Goal: Task Accomplishment & Management: Use online tool/utility

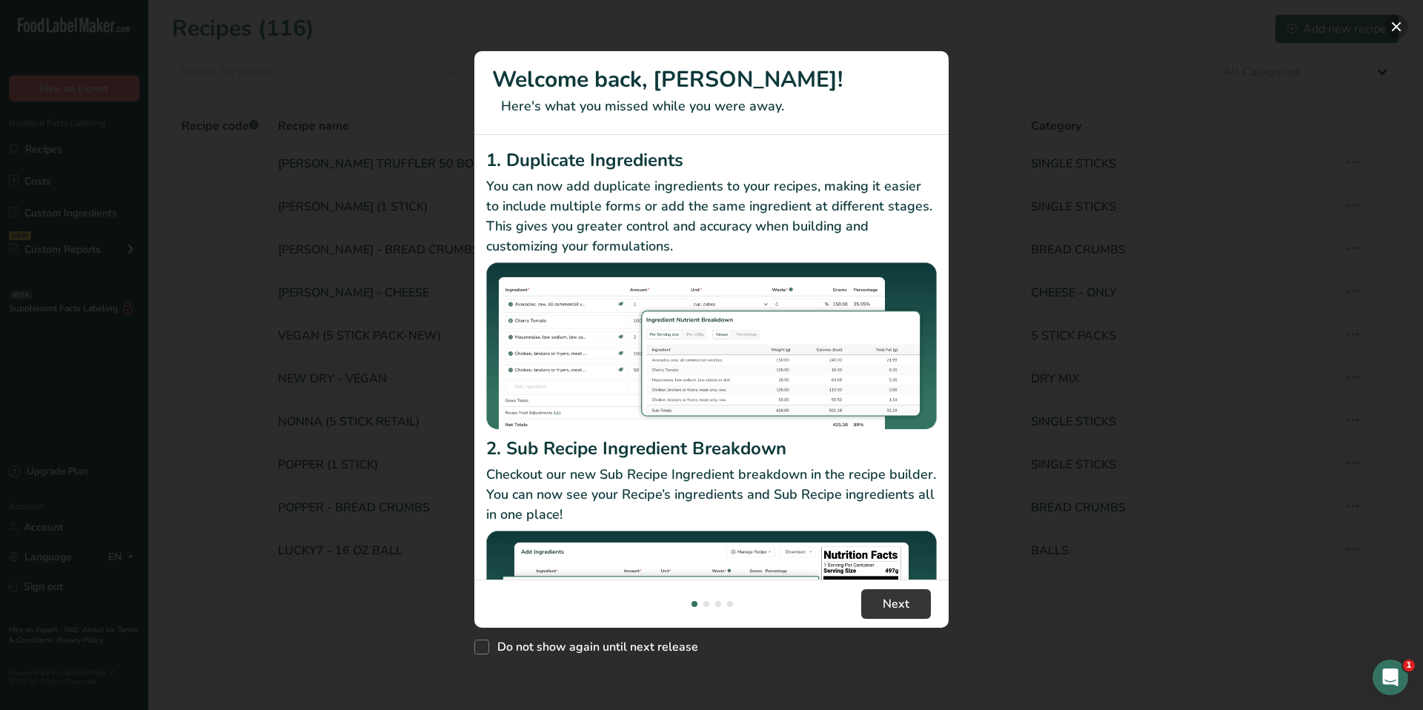
click at [1395, 25] on button "New Features" at bounding box center [1397, 27] width 24 height 24
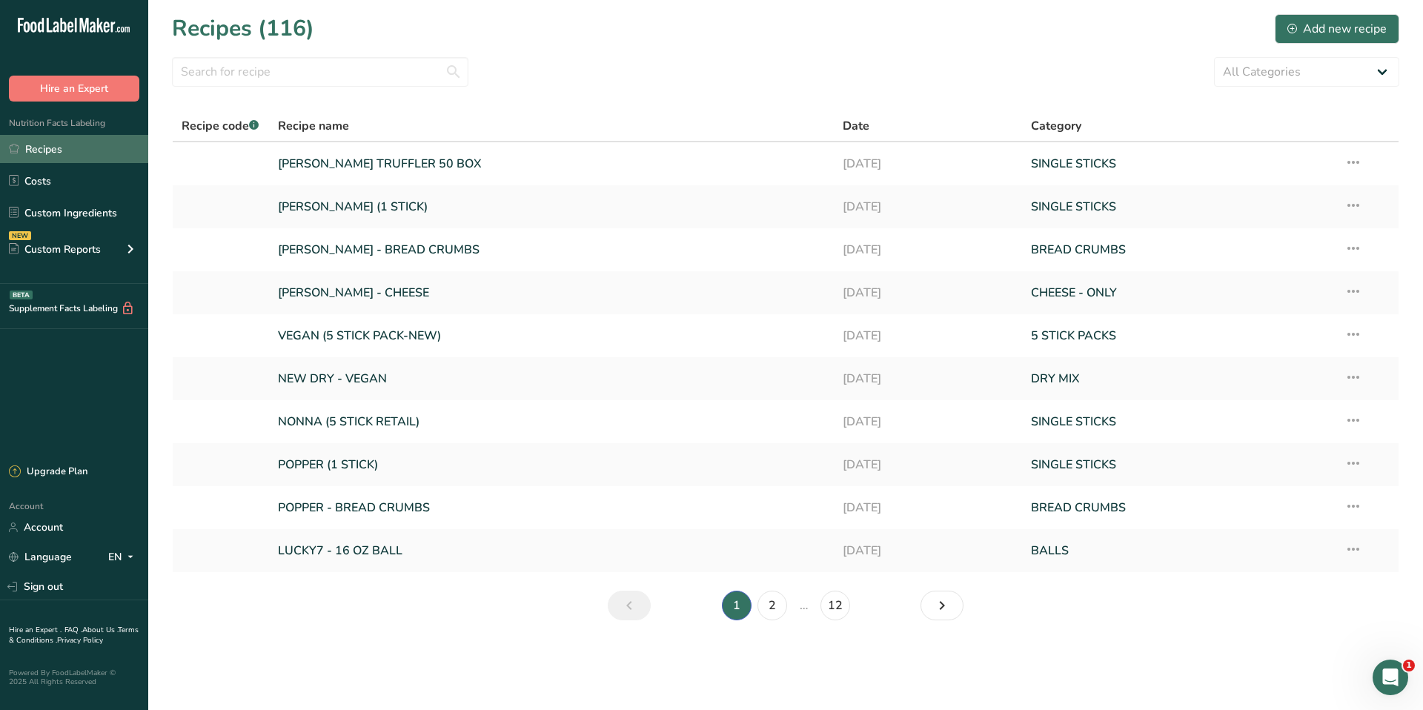
click at [46, 146] on link "Recipes" at bounding box center [74, 149] width 148 height 28
click at [1314, 66] on select "All Categories 5 STICK PACKS 50 STICK PACKS Baked Goods BALLS [GEOGRAPHIC_DATA]…" at bounding box center [1306, 72] width 185 height 30
select select "1135"
click at [1214, 57] on select "All Categories 5 STICK PACKS 50 STICK PACKS Baked Goods BALLS [GEOGRAPHIC_DATA]…" at bounding box center [1306, 72] width 185 height 30
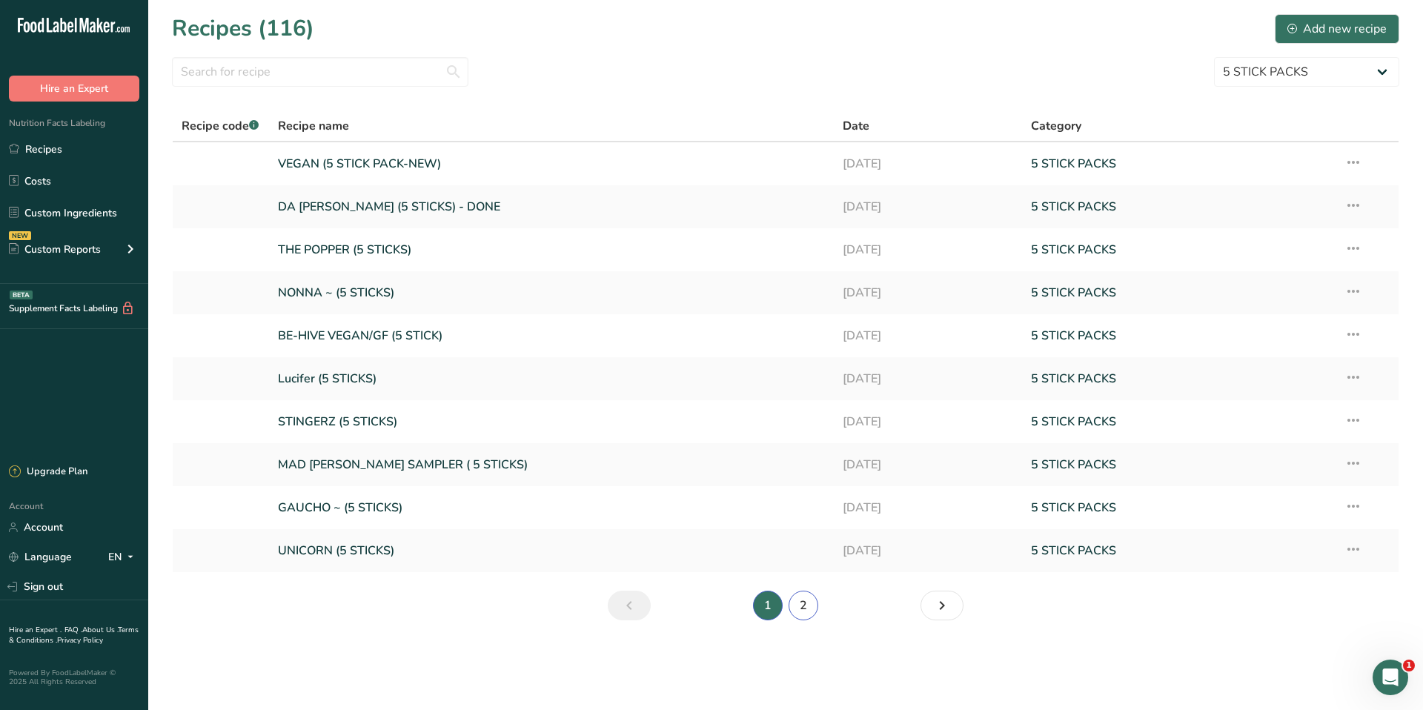
click at [815, 606] on link "2" at bounding box center [804, 606] width 30 height 30
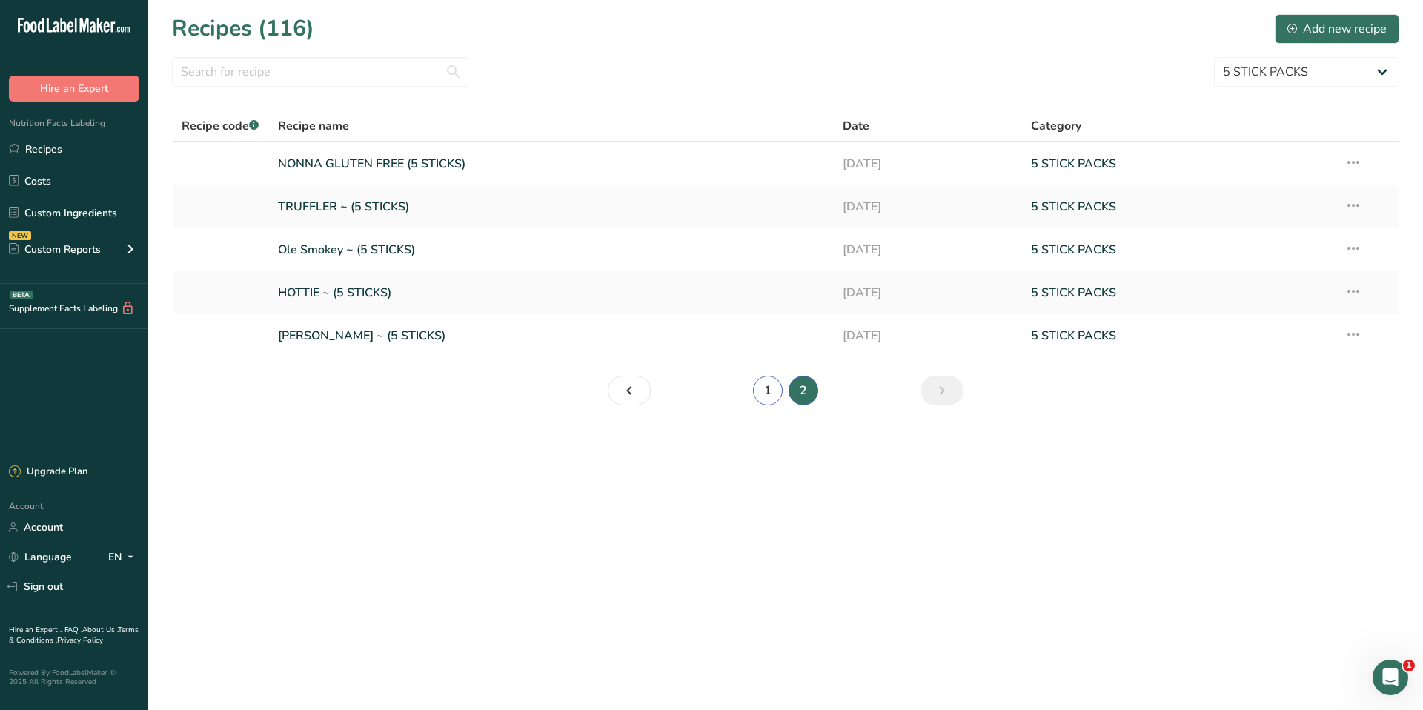
click at [773, 393] on link "1" at bounding box center [768, 391] width 30 height 30
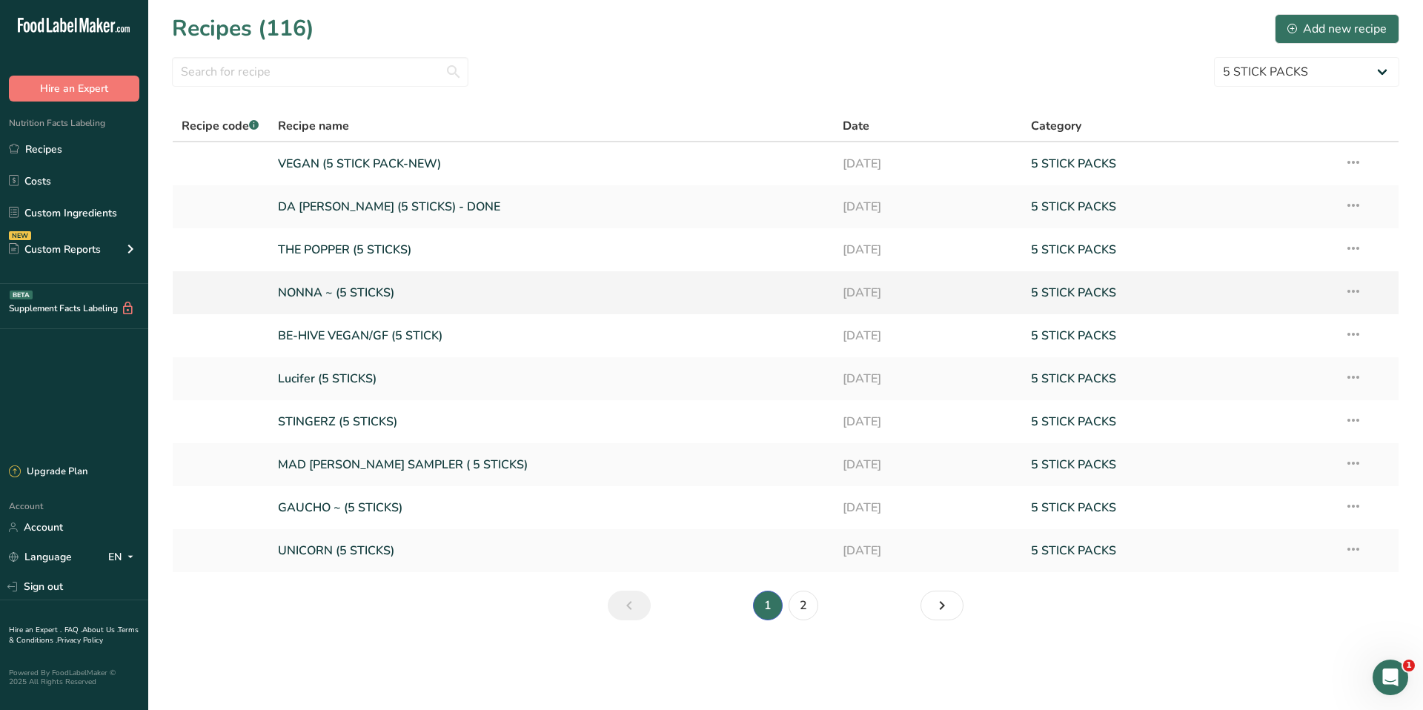
click at [728, 302] on link "NONNA ~ (5 STICKS)" at bounding box center [551, 292] width 547 height 31
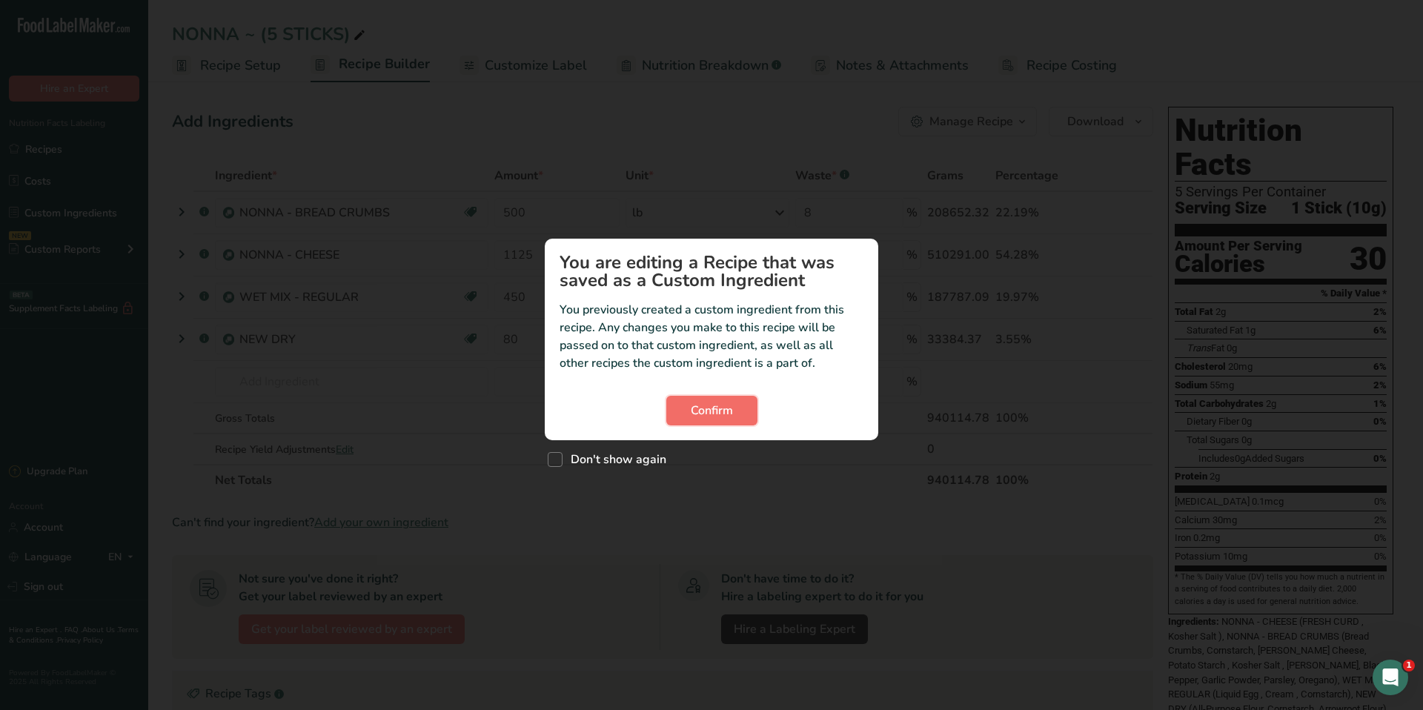
click at [712, 415] on span "Confirm" at bounding box center [712, 411] width 42 height 18
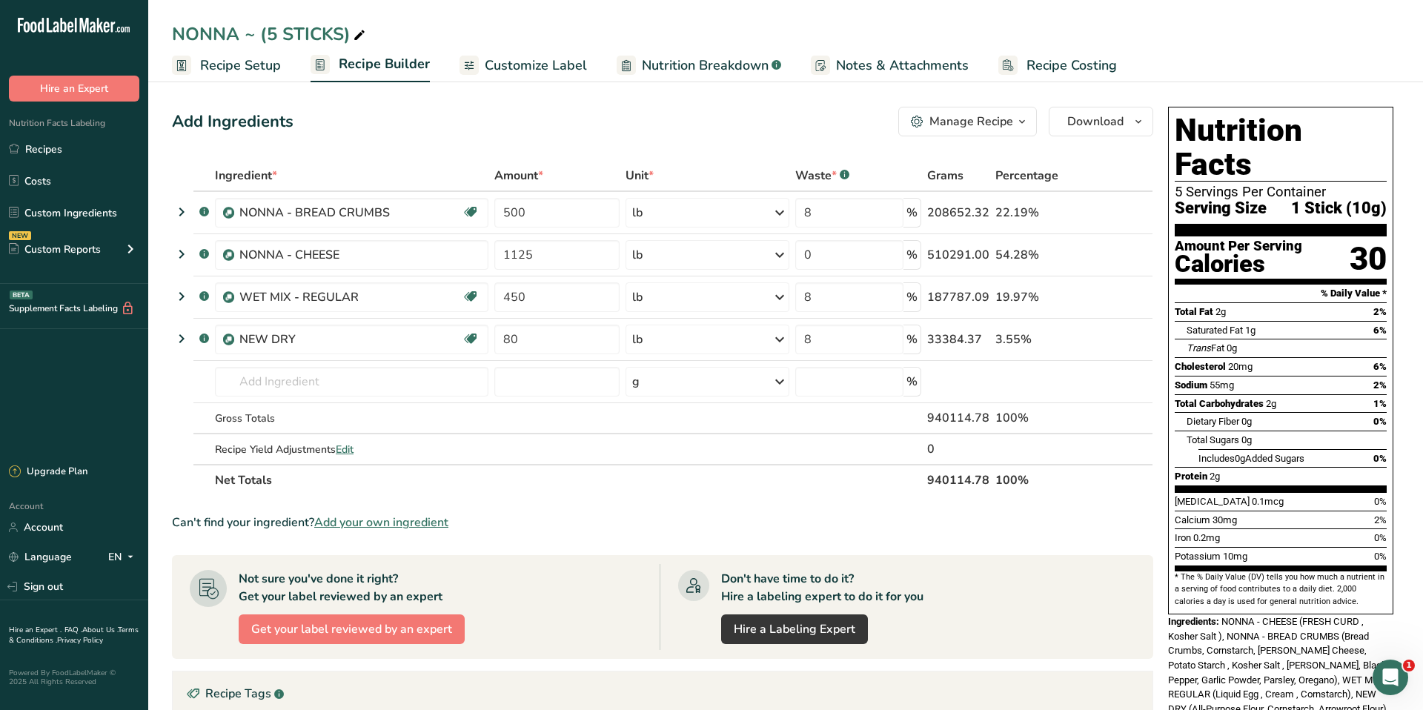
click at [231, 52] on link "Recipe Setup" at bounding box center [226, 65] width 109 height 33
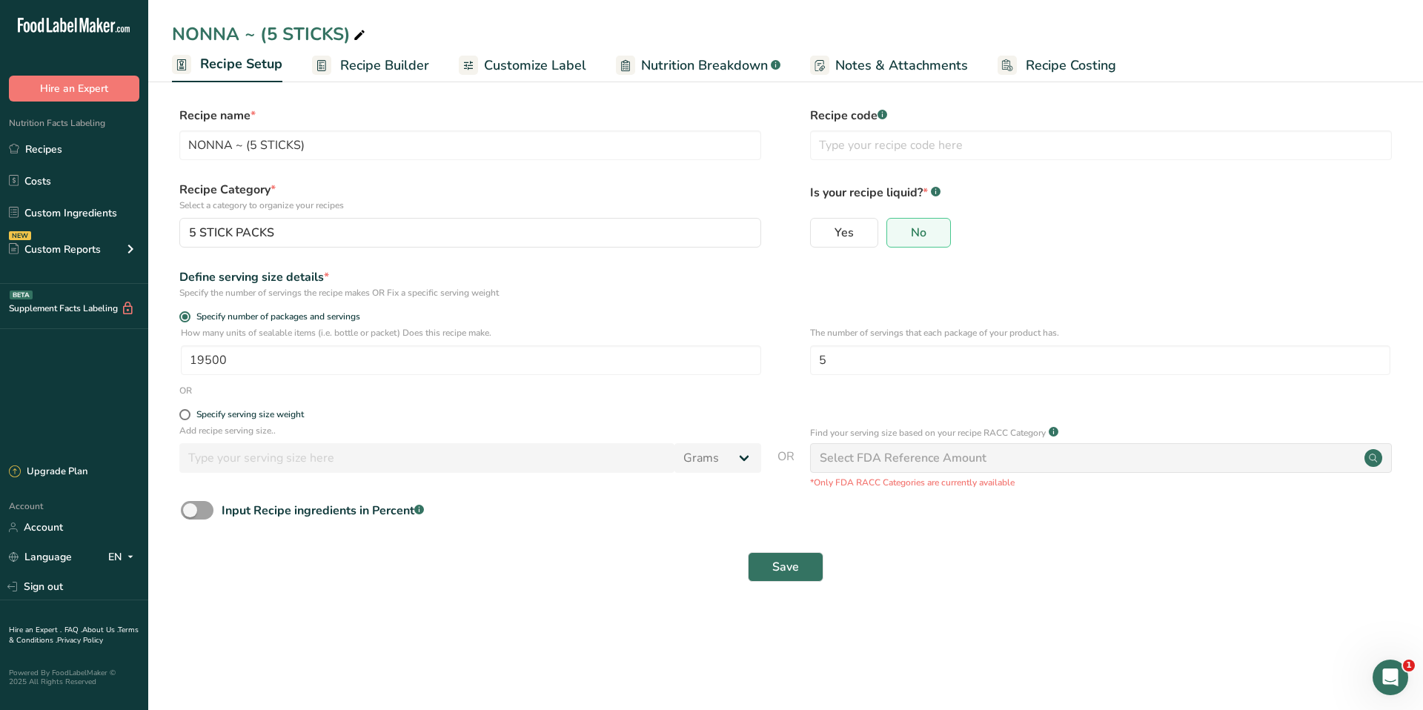
click at [384, 57] on span "Recipe Builder" at bounding box center [384, 66] width 89 height 20
